Goal: Task Accomplishment & Management: Use online tool/utility

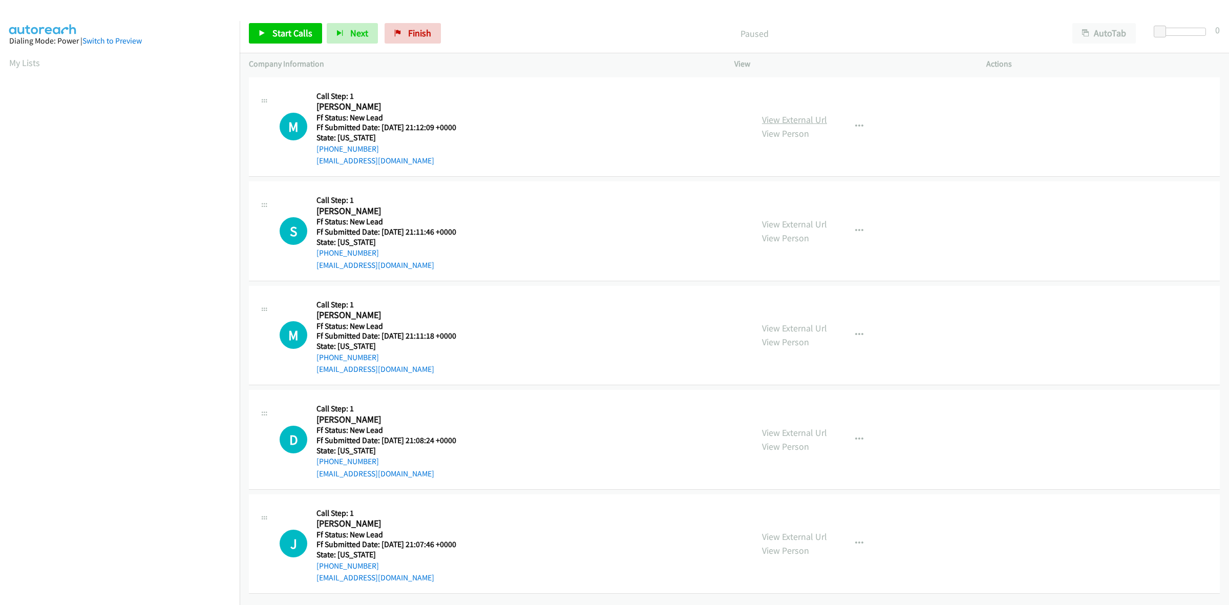
click at [814, 116] on link "View External Url" at bounding box center [794, 120] width 65 height 12
click at [769, 225] on link "View External Url" at bounding box center [794, 224] width 65 height 12
click at [791, 324] on link "View External Url" at bounding box center [794, 328] width 65 height 12
click at [797, 427] on link "View External Url" at bounding box center [794, 432] width 65 height 12
click at [816, 540] on link "View External Url" at bounding box center [794, 536] width 65 height 12
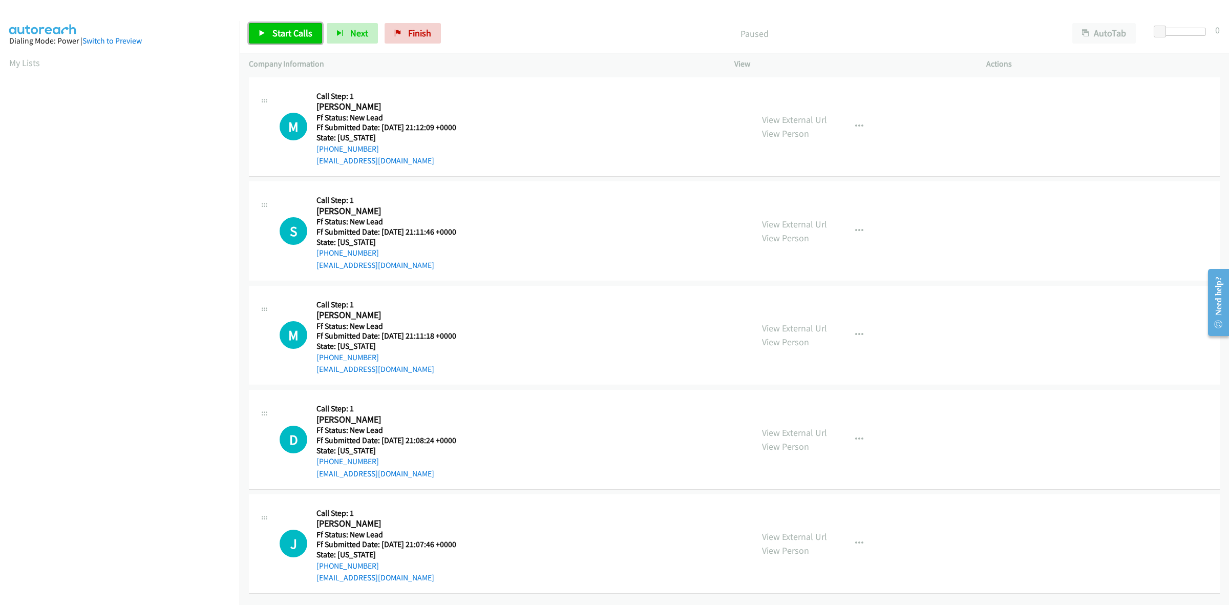
click at [278, 31] on span "Start Calls" at bounding box center [292, 33] width 40 height 12
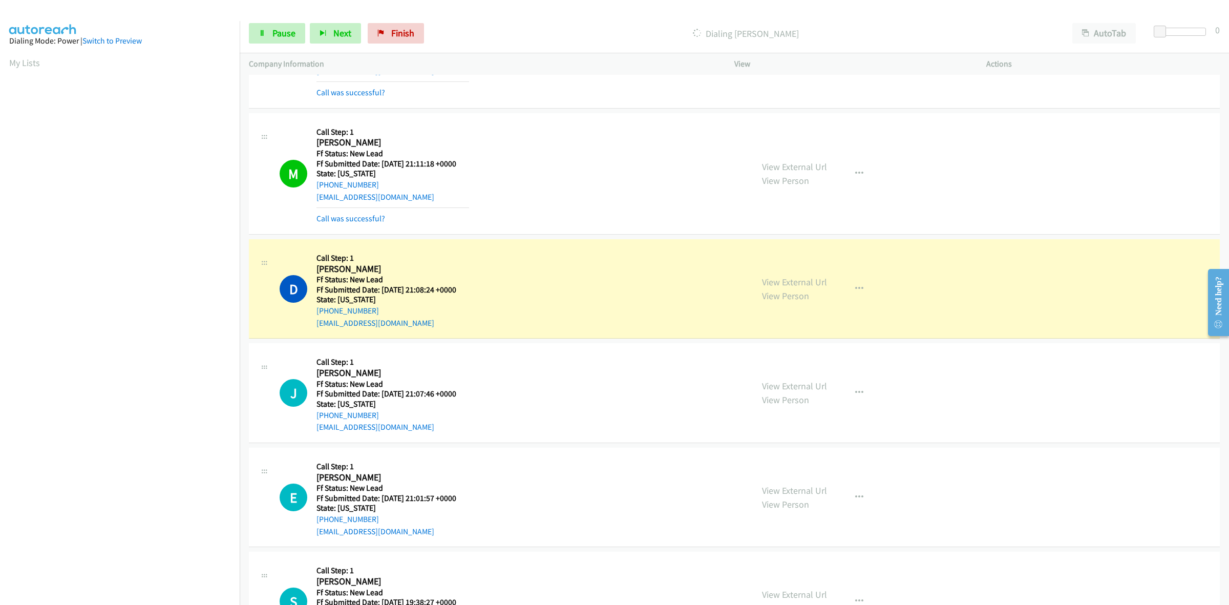
scroll to position [384, 0]
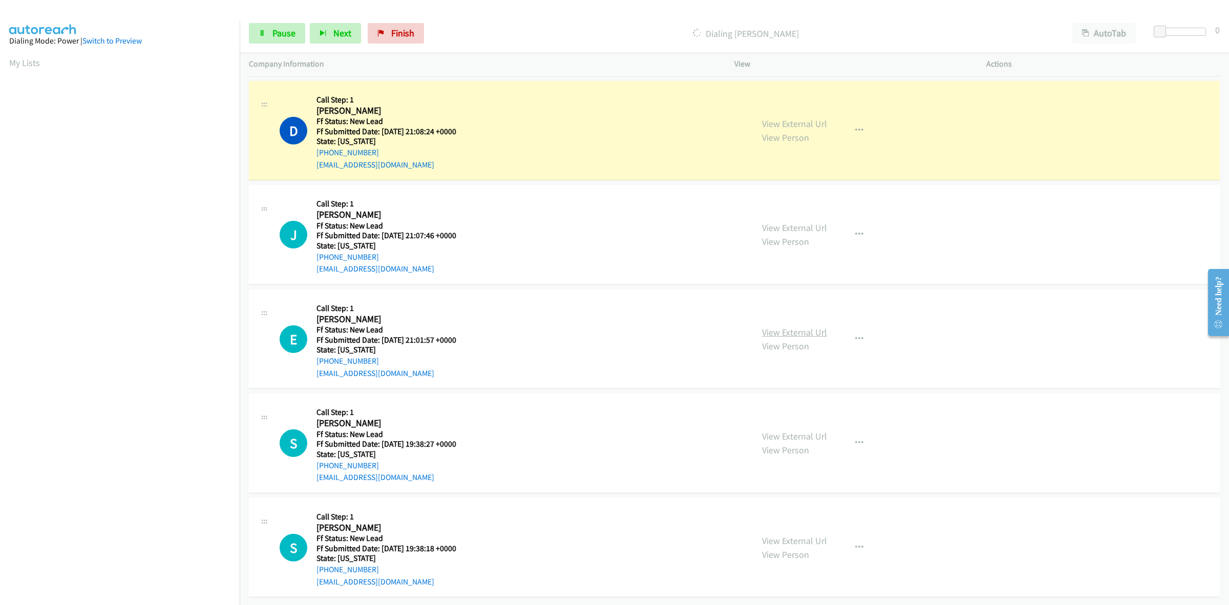
click at [800, 326] on link "View External Url" at bounding box center [794, 332] width 65 height 12
click at [768, 430] on link "View External Url" at bounding box center [794, 436] width 65 height 12
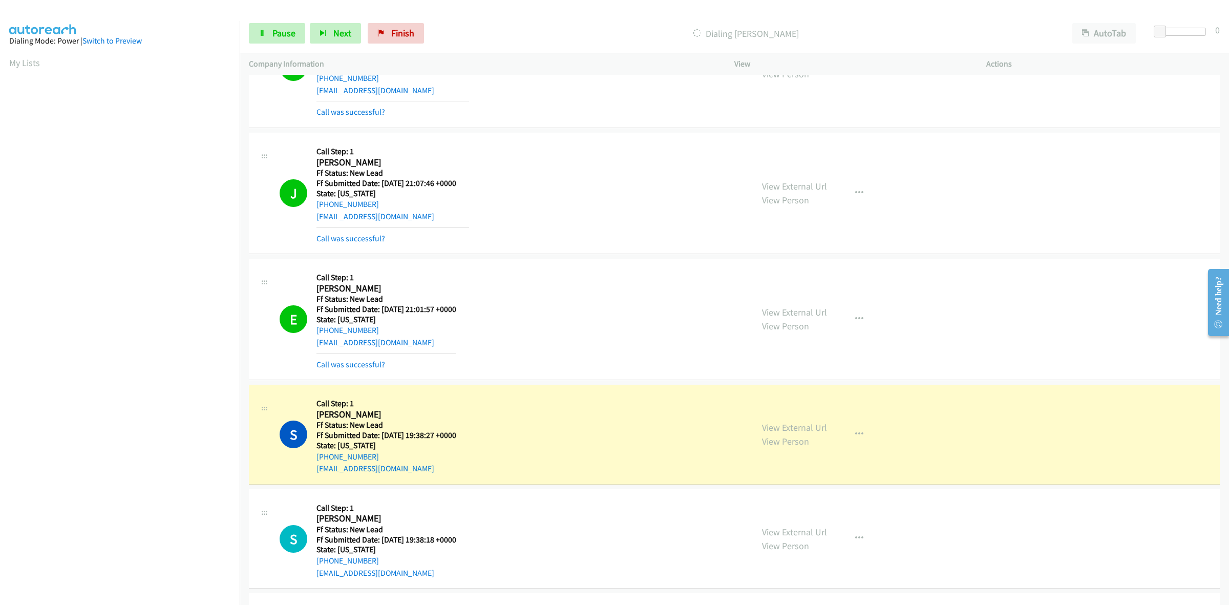
scroll to position [763, 0]
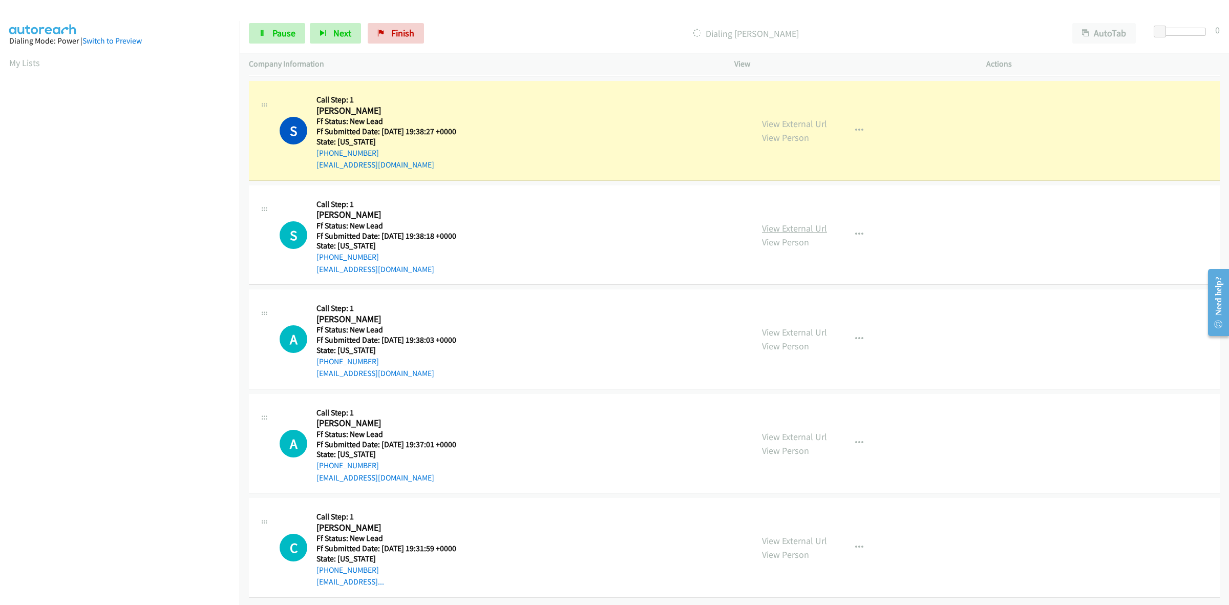
click at [793, 222] on link "View External Url" at bounding box center [794, 228] width 65 height 12
click at [807, 326] on link "View External Url" at bounding box center [794, 332] width 65 height 12
click at [789, 430] on link "View External Url" at bounding box center [794, 436] width 65 height 12
click at [817, 534] on link "View External Url" at bounding box center [794, 540] width 65 height 12
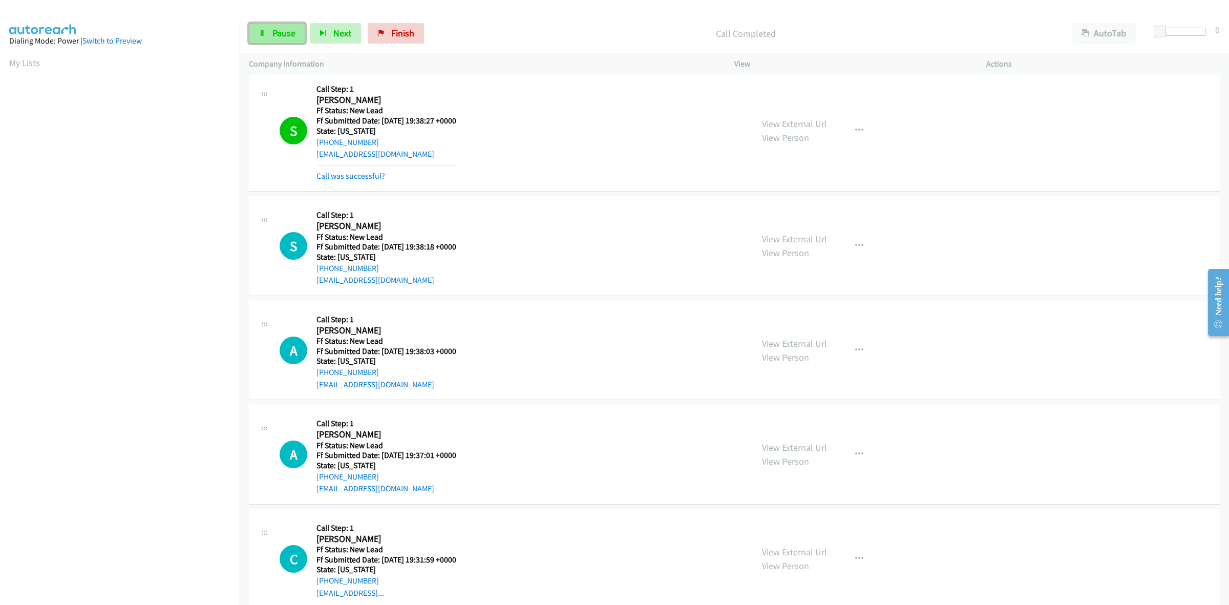
click at [277, 32] on span "Pause" at bounding box center [283, 33] width 23 height 12
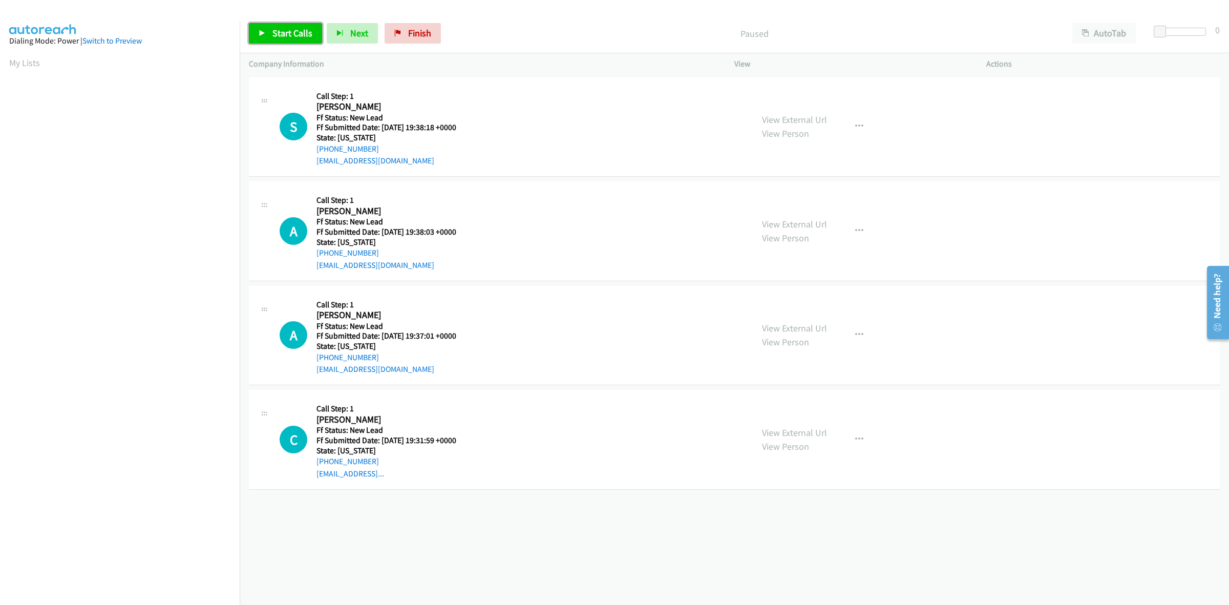
click at [298, 35] on span "Start Calls" at bounding box center [292, 33] width 40 height 12
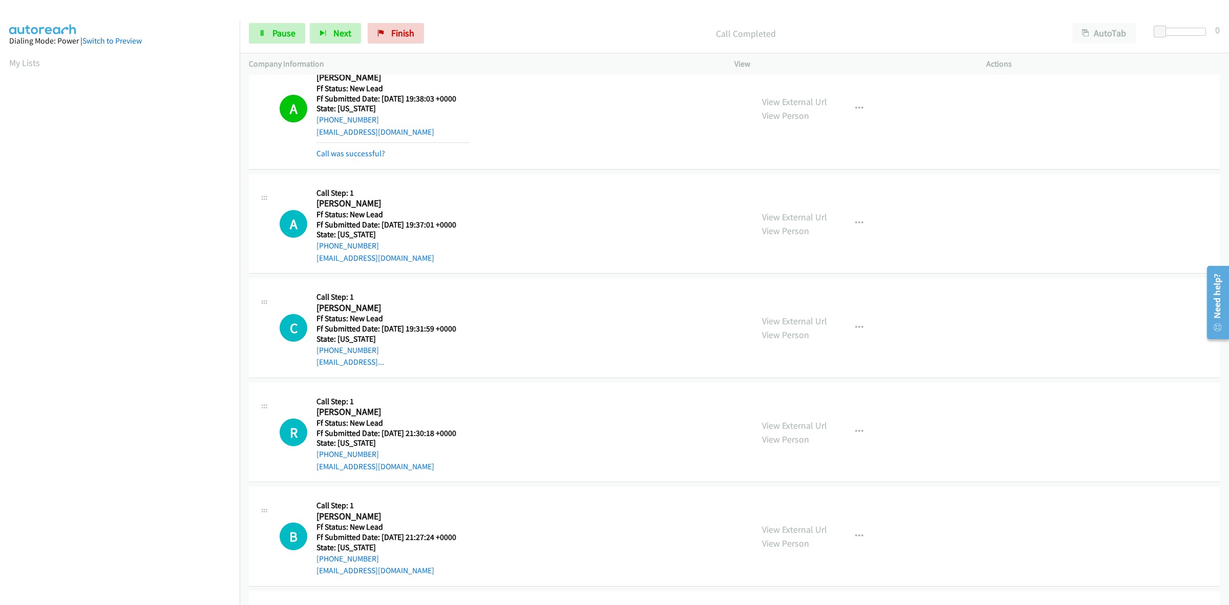
scroll to position [256, 0]
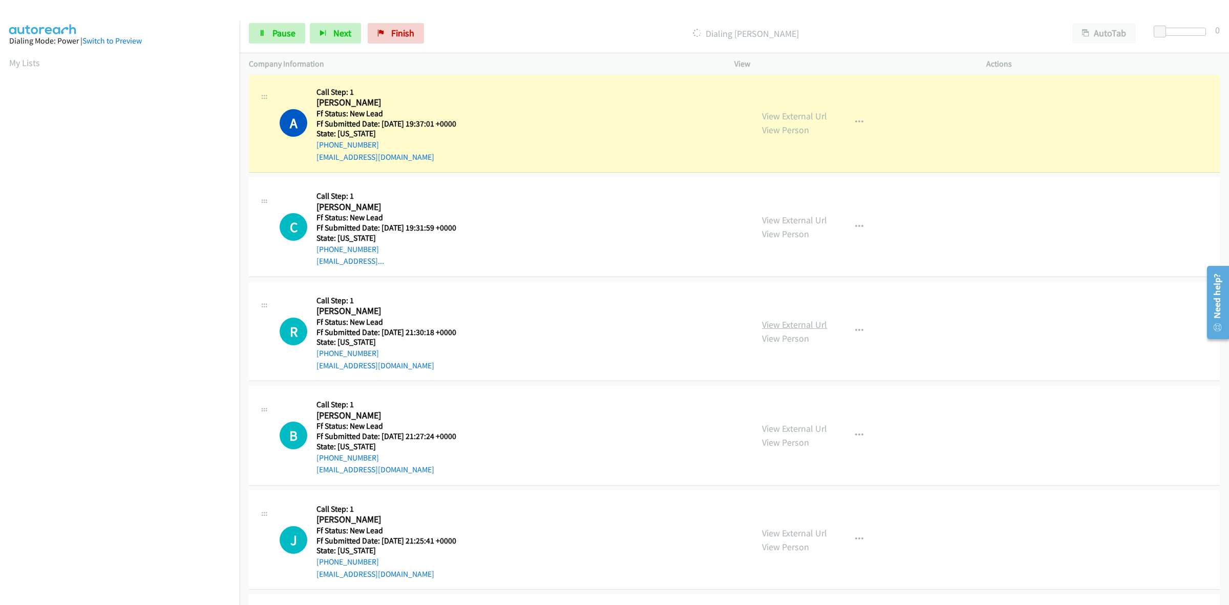
click at [805, 325] on link "View External Url" at bounding box center [794, 324] width 65 height 12
click at [793, 428] on link "View External Url" at bounding box center [794, 428] width 65 height 12
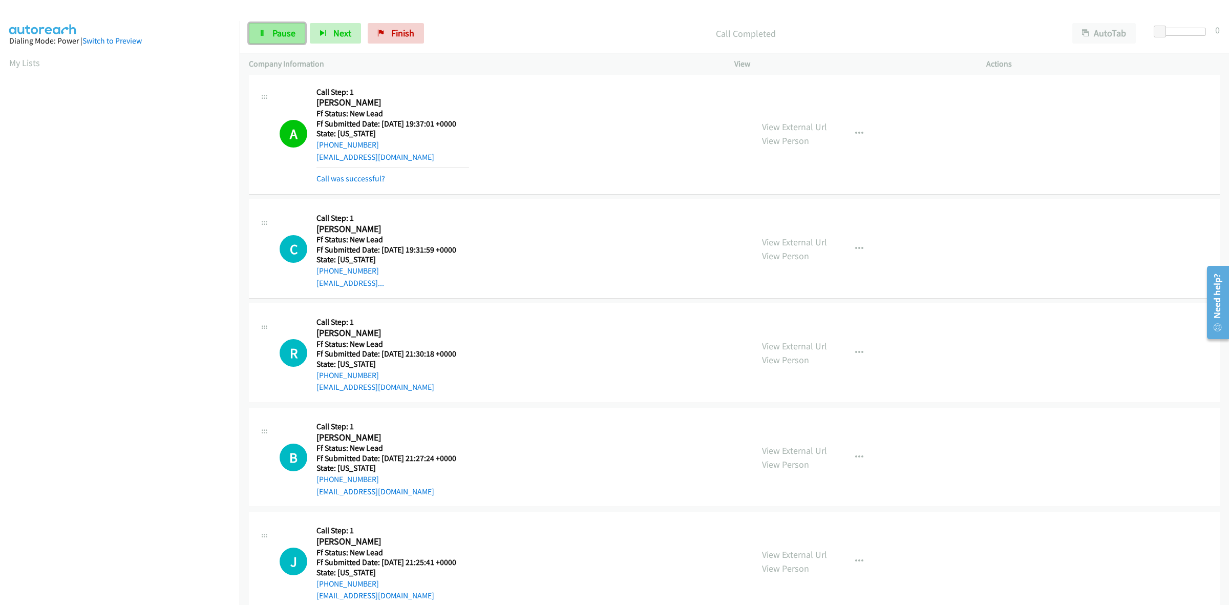
click at [275, 26] on link "Pause" at bounding box center [277, 33] width 56 height 20
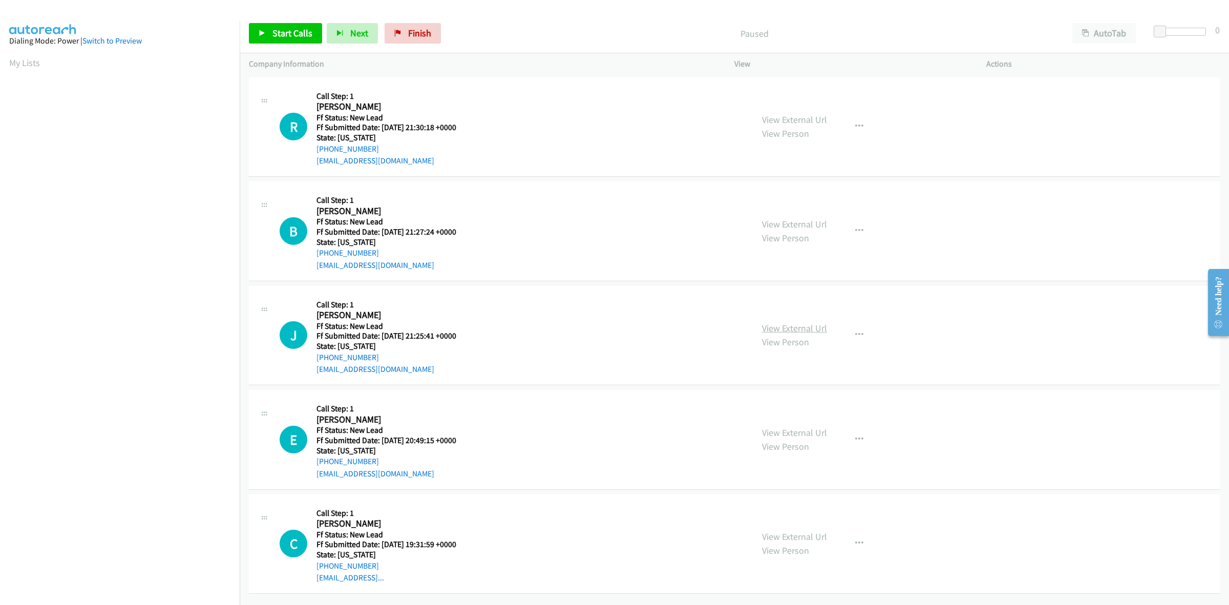
click at [783, 328] on link "View External Url" at bounding box center [794, 328] width 65 height 12
click at [784, 424] on div "View External Url View Person View External Url Email Schedule/Manage Callback …" at bounding box center [882, 439] width 261 height 81
click at [809, 428] on link "View External Url" at bounding box center [794, 432] width 65 height 12
click at [800, 531] on link "View External Url" at bounding box center [794, 536] width 65 height 12
click at [308, 28] on span "Start Calls" at bounding box center [292, 33] width 40 height 12
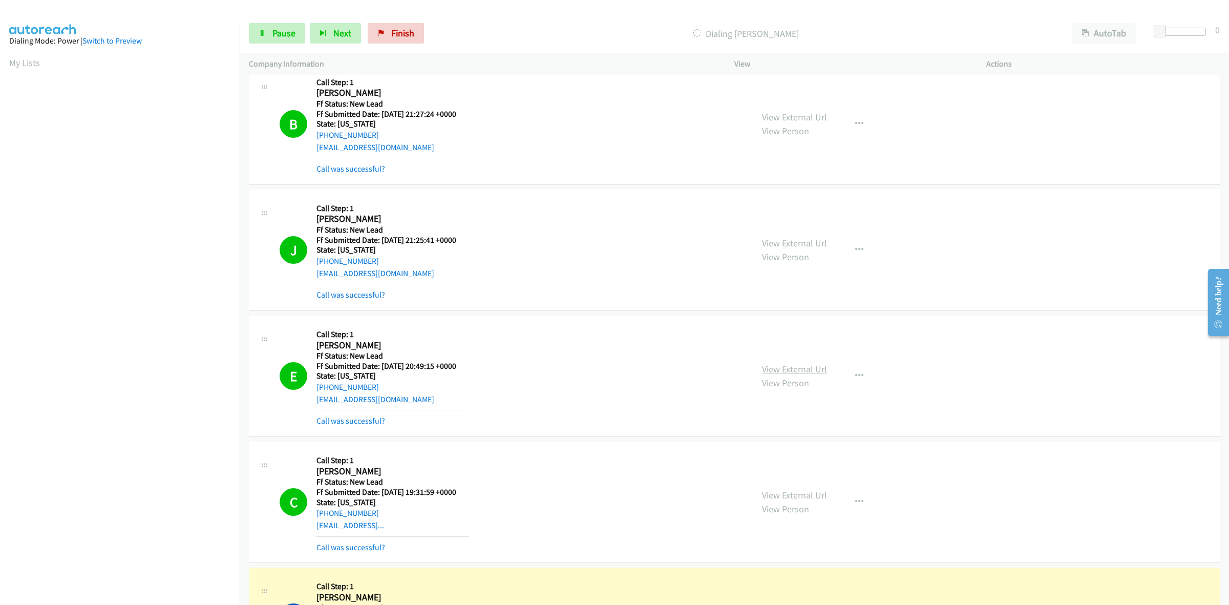
scroll to position [256, 0]
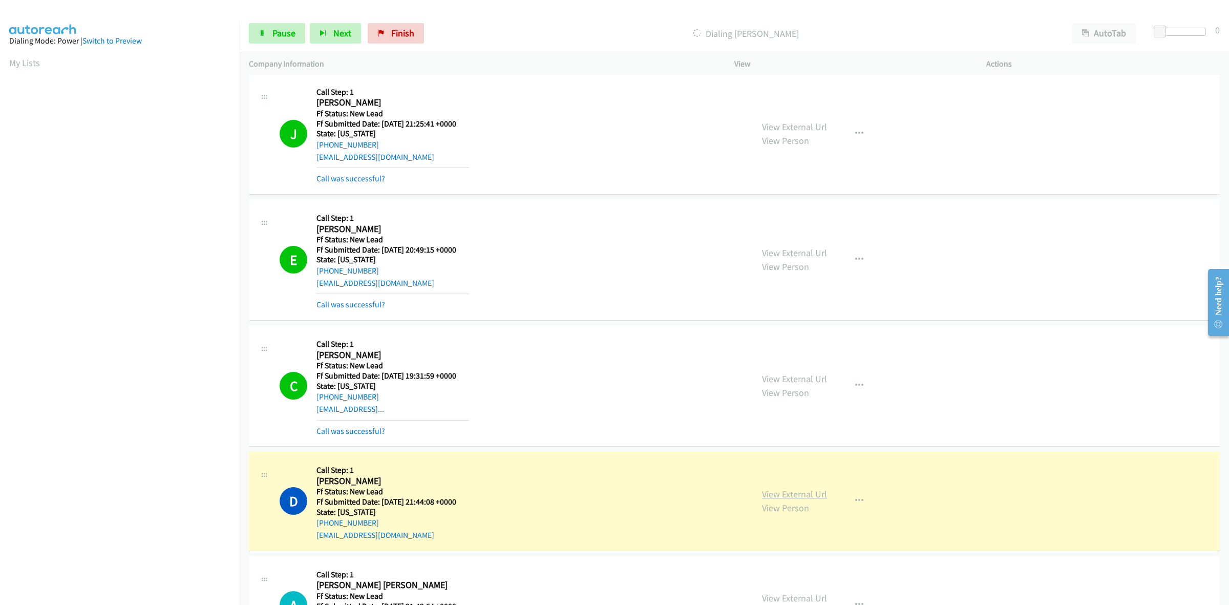
click at [798, 488] on link "View External Url" at bounding box center [794, 494] width 65 height 12
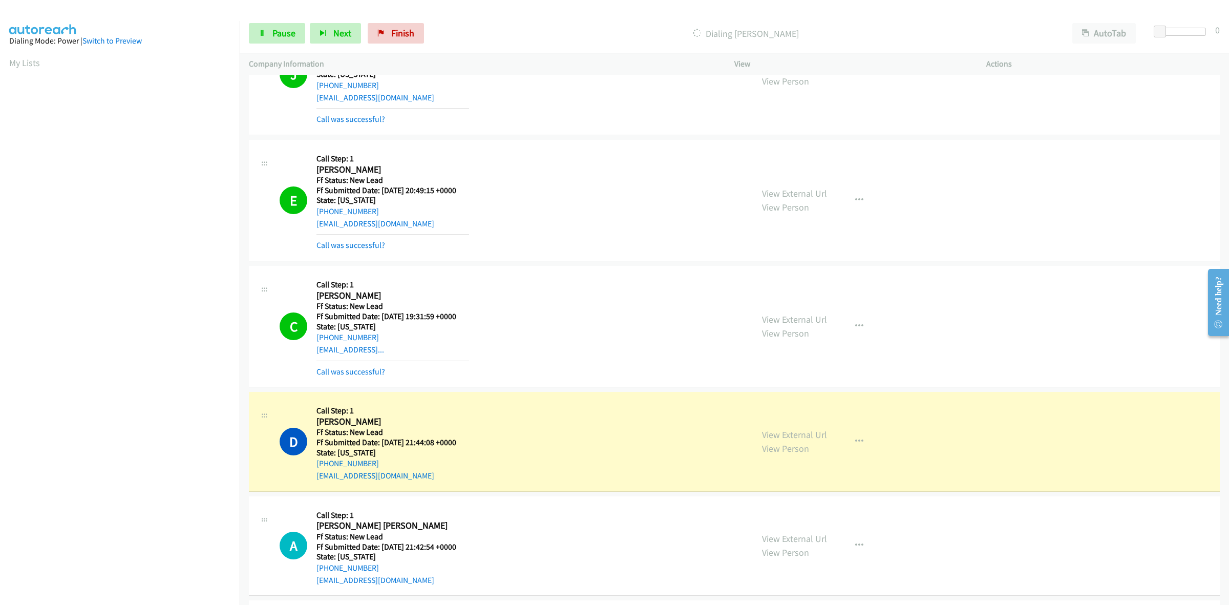
scroll to position [428, 0]
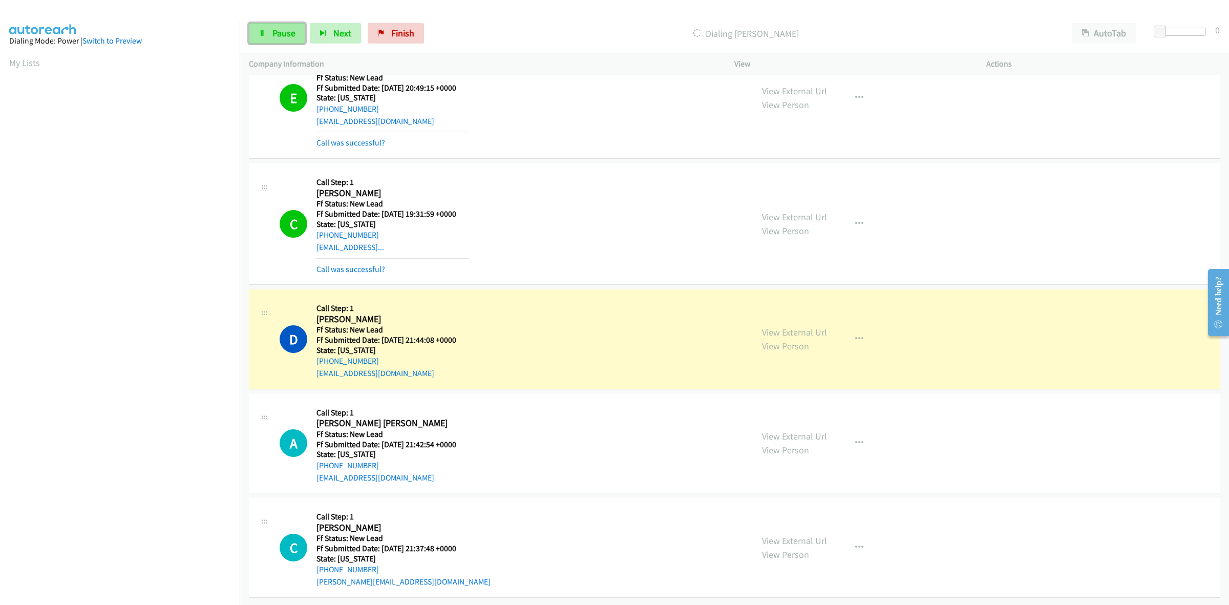
click at [283, 27] on link "Pause" at bounding box center [277, 33] width 56 height 20
click at [416, 36] on span "Finish" at bounding box center [419, 33] width 23 height 12
